Goal: Transaction & Acquisition: Download file/media

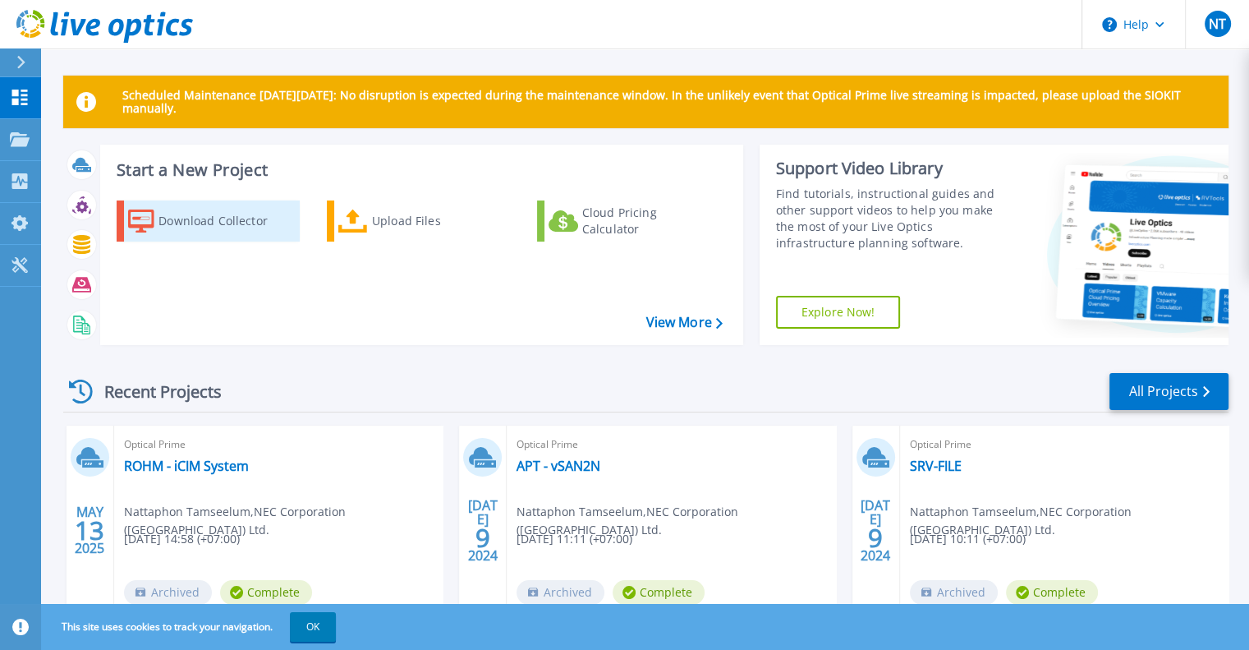
click at [200, 223] on div "Download Collector" at bounding box center [223, 220] width 131 height 33
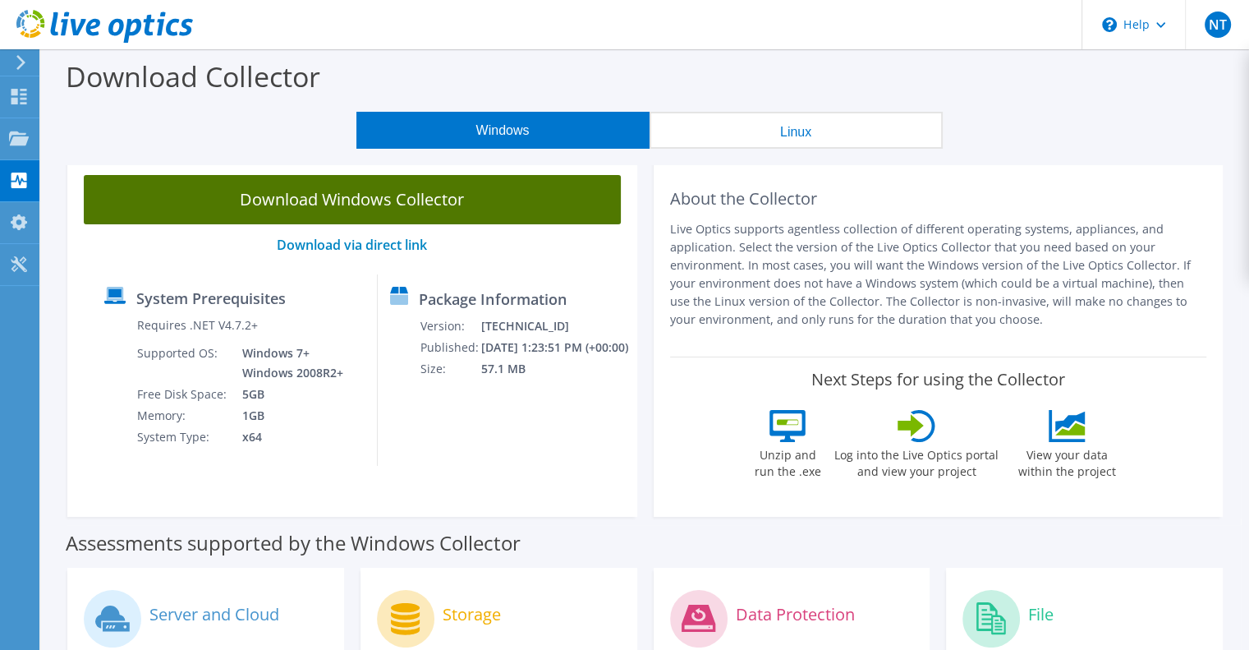
click at [351, 204] on link "Download Windows Collector" at bounding box center [352, 199] width 537 height 49
